Goal: Contribute content: Add original content to the website for others to see

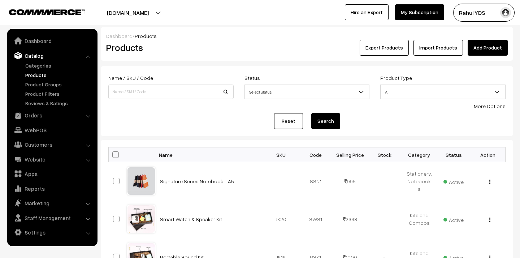
click at [479, 49] on link "Add Product" at bounding box center [487, 48] width 40 height 16
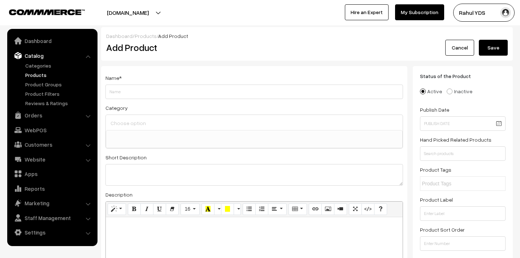
select select
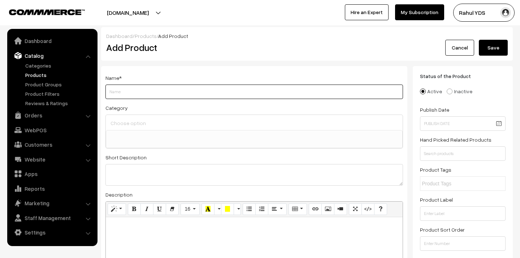
paste input "Chelsea"
type input "Chelsea"
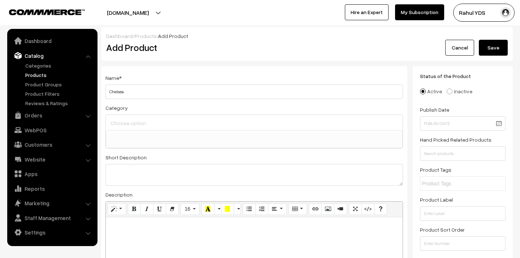
click at [173, 124] on input at bounding box center [254, 123] width 291 height 10
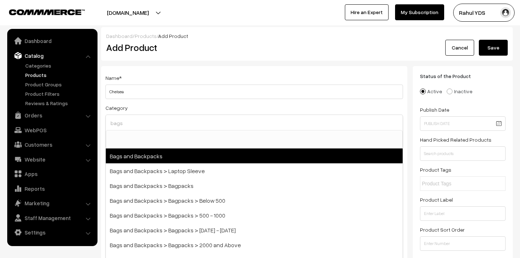
type input "bags"
click at [175, 156] on span "Bags and Backpacks" at bounding box center [254, 155] width 297 height 15
select select "17"
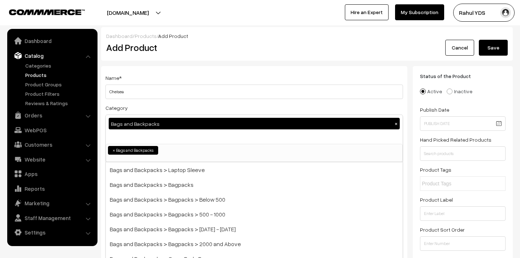
scroll to position [472, 0]
click at [166, 139] on div "Bags and Backpacks ×" at bounding box center [254, 129] width 297 height 29
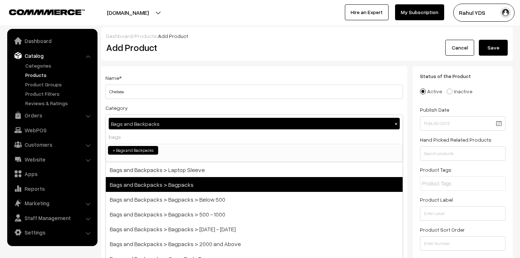
type input "bags"
click at [166, 186] on span "Bags and Backpacks > Bagpacks" at bounding box center [254, 184] width 297 height 15
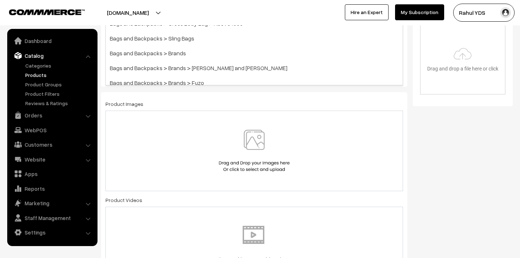
scroll to position [266, 0]
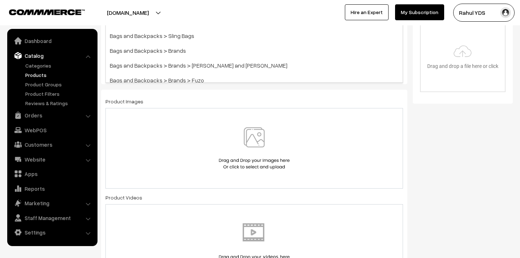
click at [254, 136] on img at bounding box center [254, 148] width 74 height 42
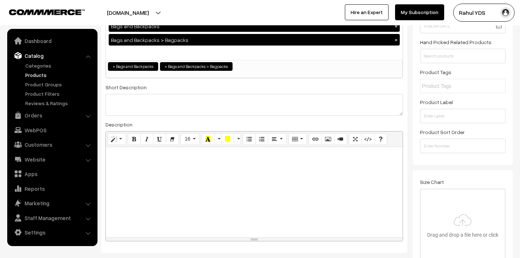
scroll to position [104, 0]
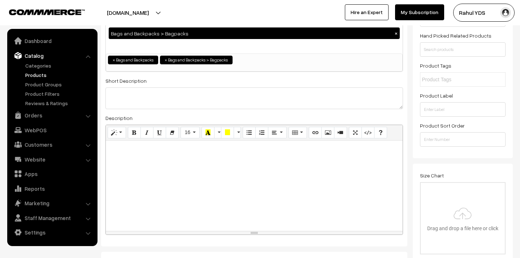
click at [151, 168] on div at bounding box center [254, 185] width 297 height 90
paste div
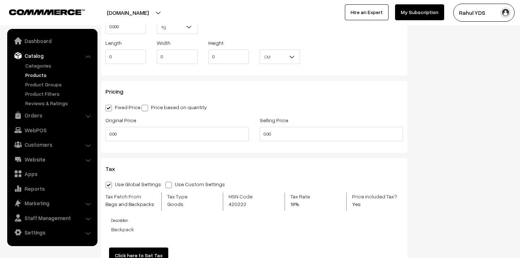
scroll to position [589, 0]
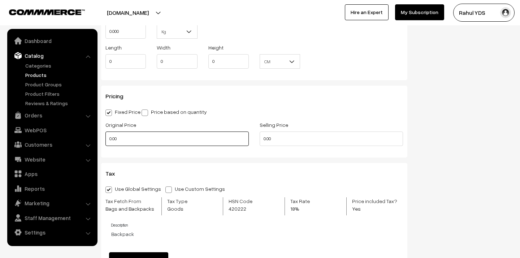
click at [163, 140] on input "0.00" at bounding box center [176, 138] width 143 height 14
type input "0"
type input "3500"
click at [286, 139] on input "0.00" at bounding box center [330, 138] width 143 height 14
type input "0"
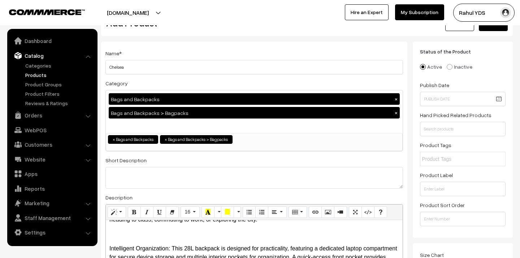
scroll to position [0, 0]
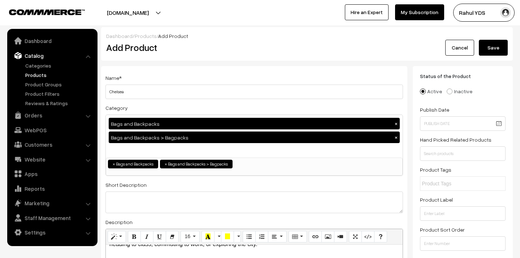
type input "3500"
click at [482, 49] on button "Save" at bounding box center [493, 48] width 29 height 16
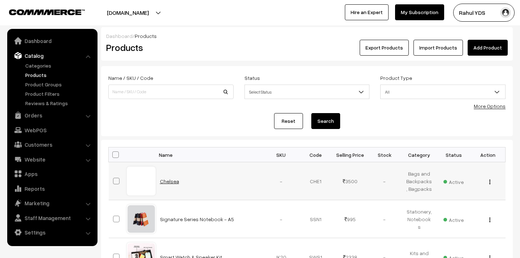
click at [170, 182] on link "Chelsea" at bounding box center [169, 181] width 19 height 6
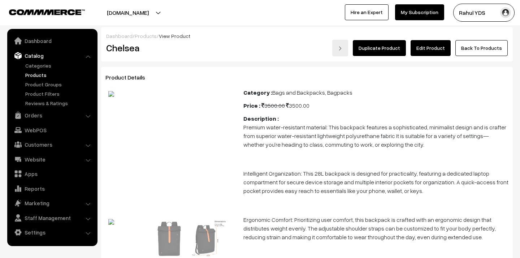
click at [436, 49] on link "Edit Product" at bounding box center [430, 48] width 40 height 16
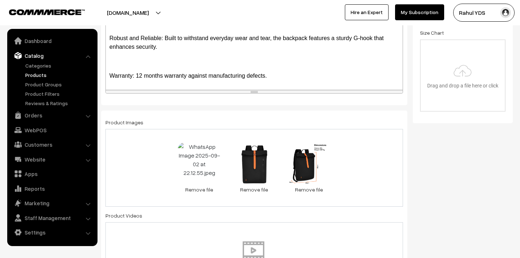
scroll to position [246, 0]
drag, startPoint x: 254, startPoint y: 179, endPoint x: 201, endPoint y: 176, distance: 53.8
click at [186, 174] on div "0.1 MB WhatsApp Image 2025-09-02 at 22.12.55.jpeg Check Error Remove file 0.1 M…" at bounding box center [253, 167] width 297 height 78
click at [195, 188] on link "Remove file" at bounding box center [199, 189] width 43 height 8
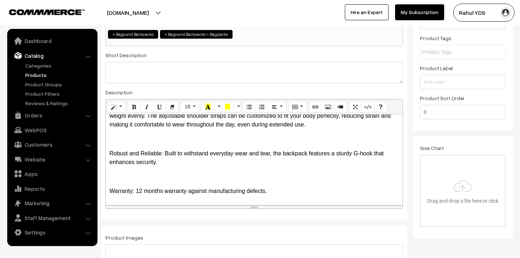
scroll to position [0, 0]
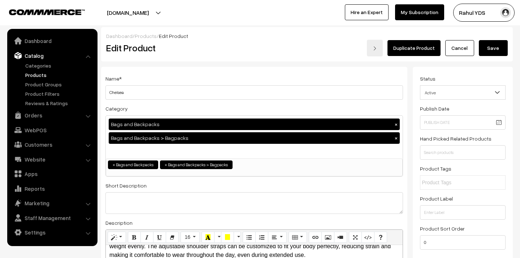
click at [497, 47] on button "Save" at bounding box center [493, 48] width 29 height 16
